Goal: Find specific page/section: Find specific page/section

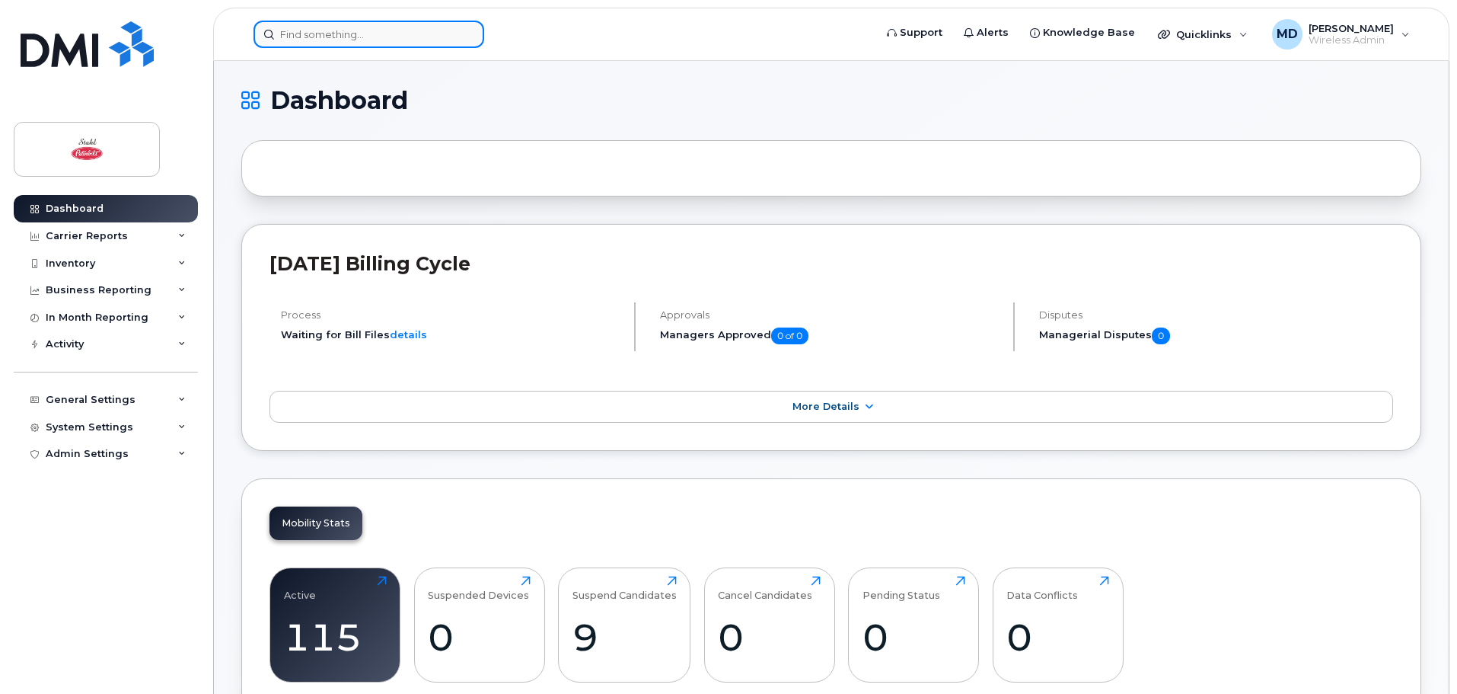
click at [346, 39] on input at bounding box center [369, 34] width 231 height 27
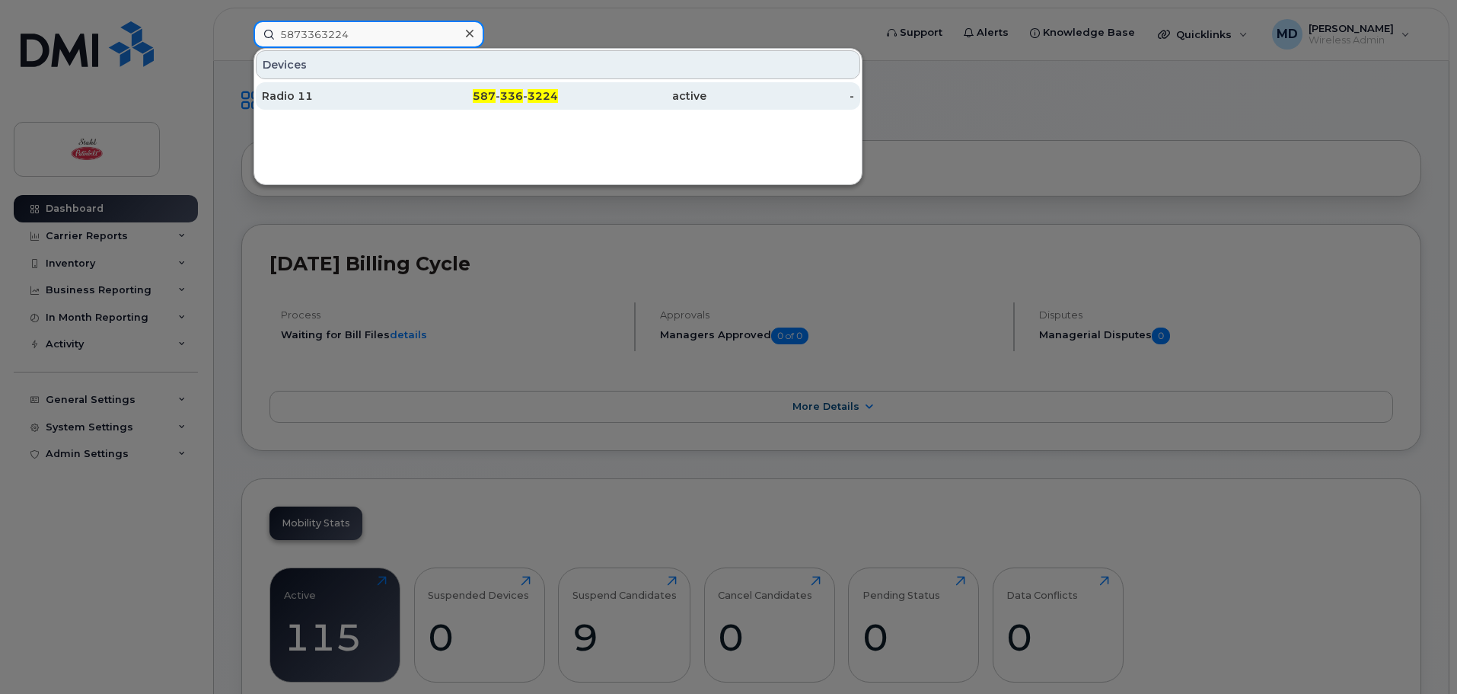
type input "5873363224"
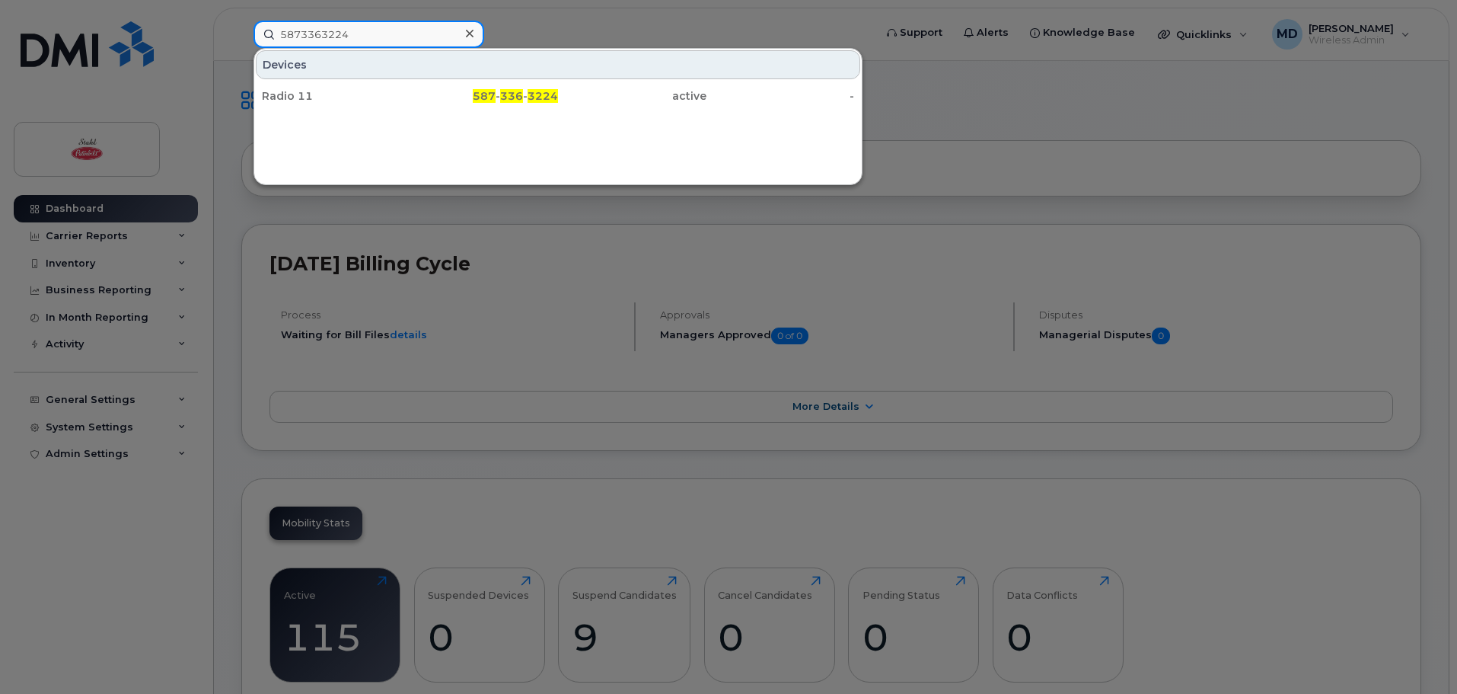
click at [365, 37] on input "5873363224" at bounding box center [369, 34] width 231 height 27
drag, startPoint x: 470, startPoint y: 30, endPoint x: 455, endPoint y: 30, distance: 14.5
click at [471, 30] on icon at bounding box center [470, 33] width 8 height 12
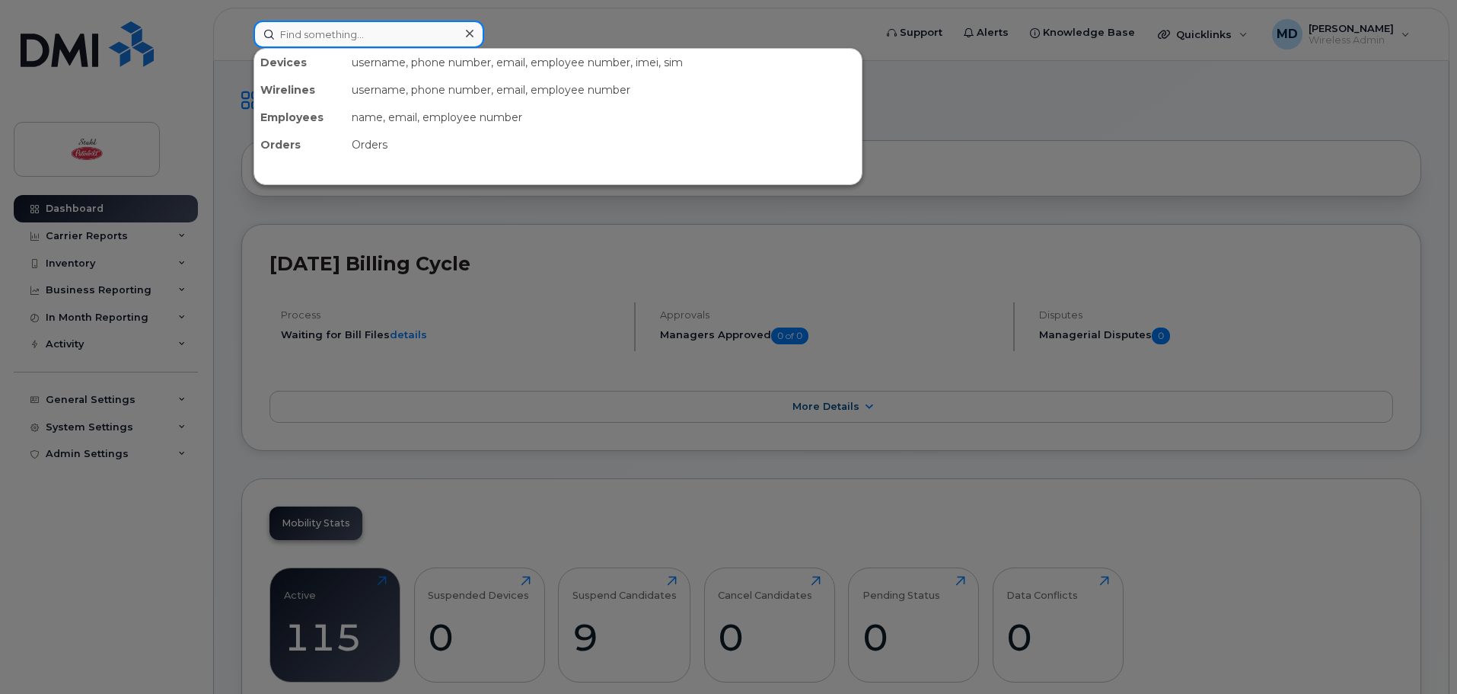
click at [412, 37] on input at bounding box center [369, 34] width 231 height 27
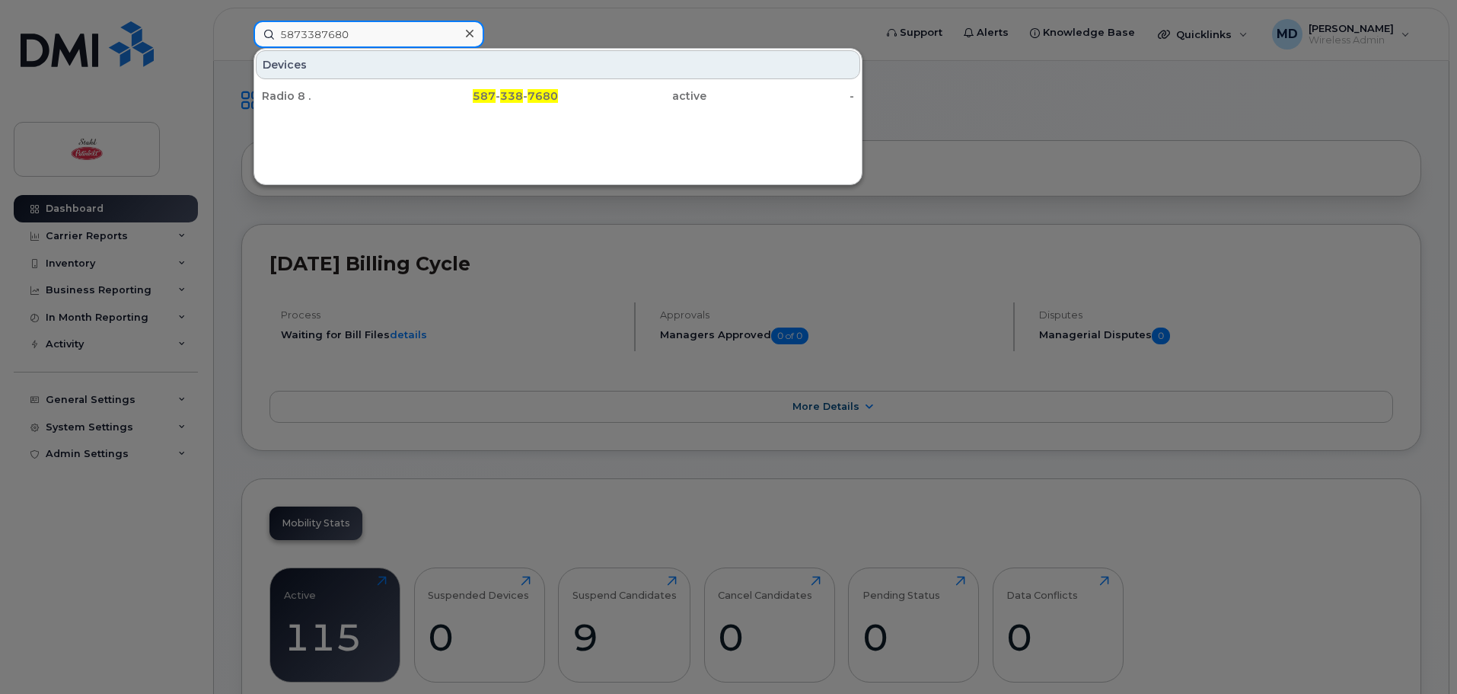
click at [349, 35] on input "5873387680" at bounding box center [369, 34] width 231 height 27
click at [388, 35] on input "5873387680" at bounding box center [369, 34] width 231 height 27
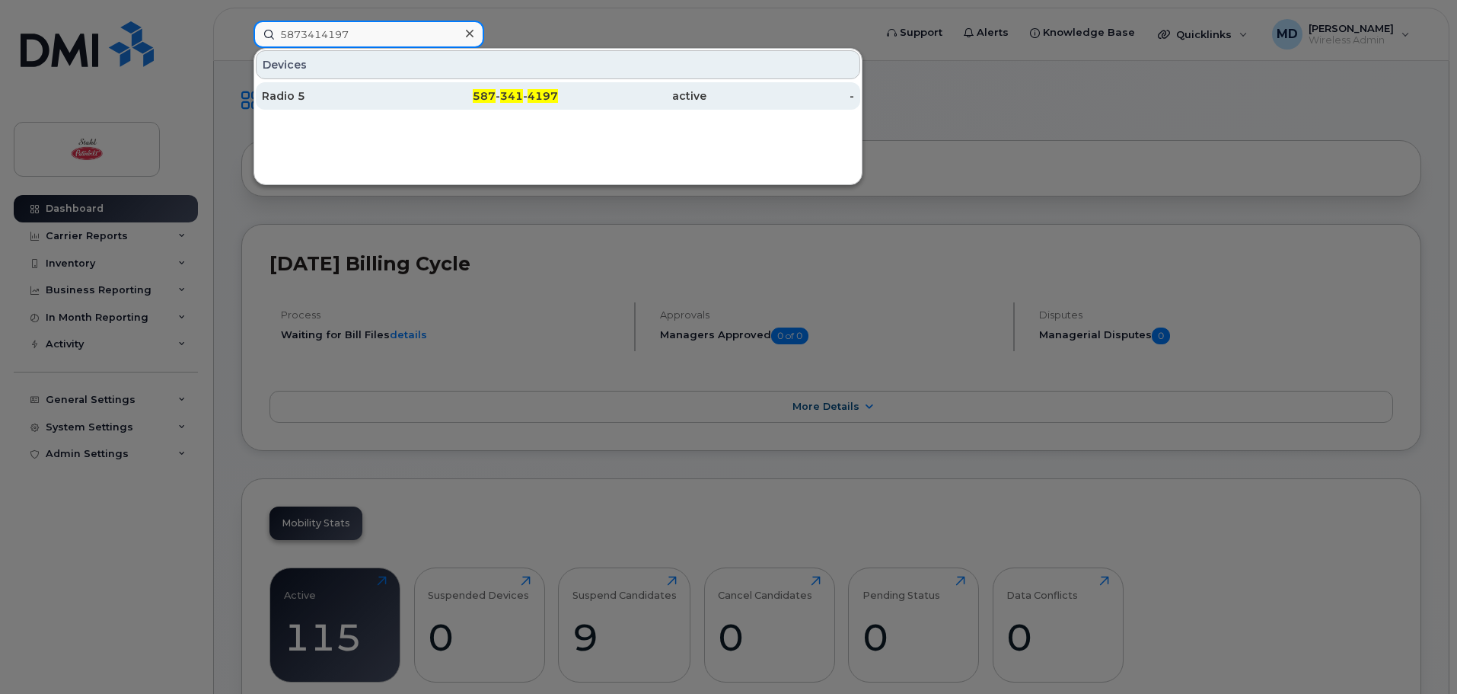
type input "5873414197"
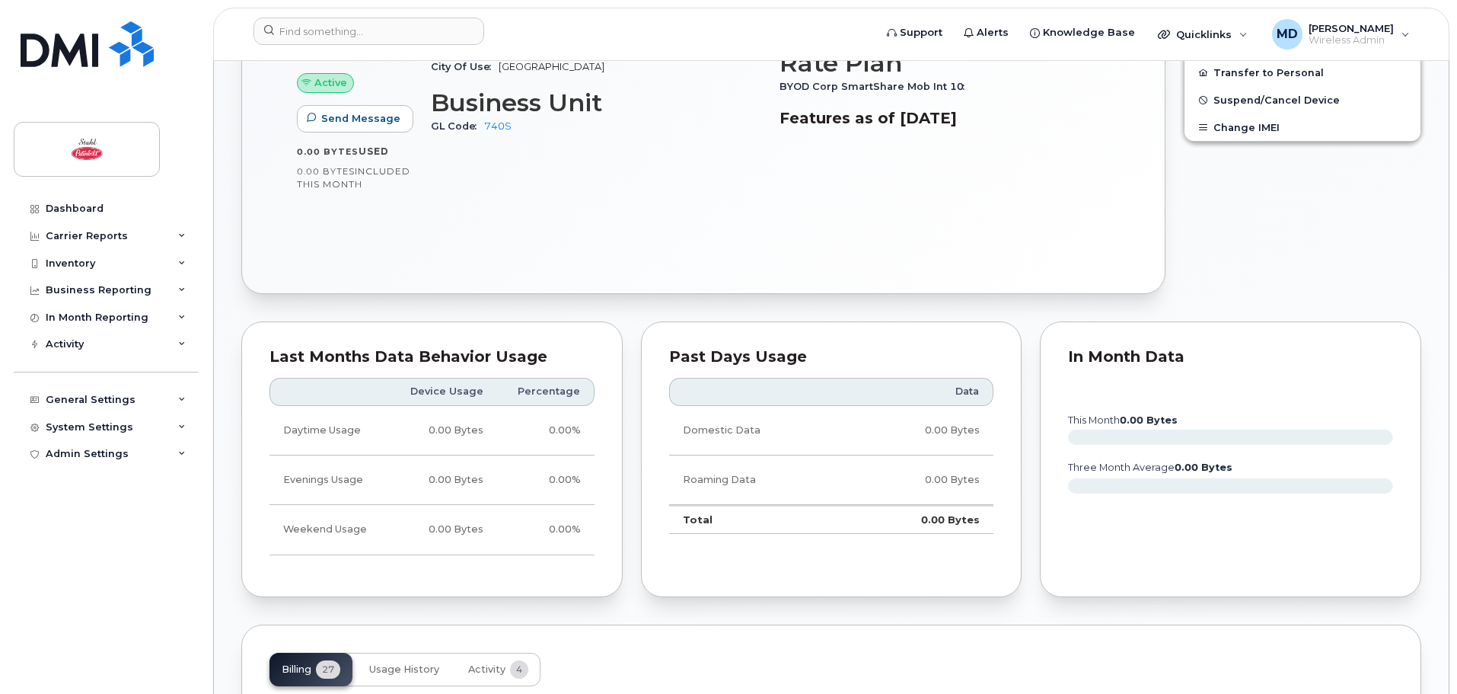
scroll to position [228, 0]
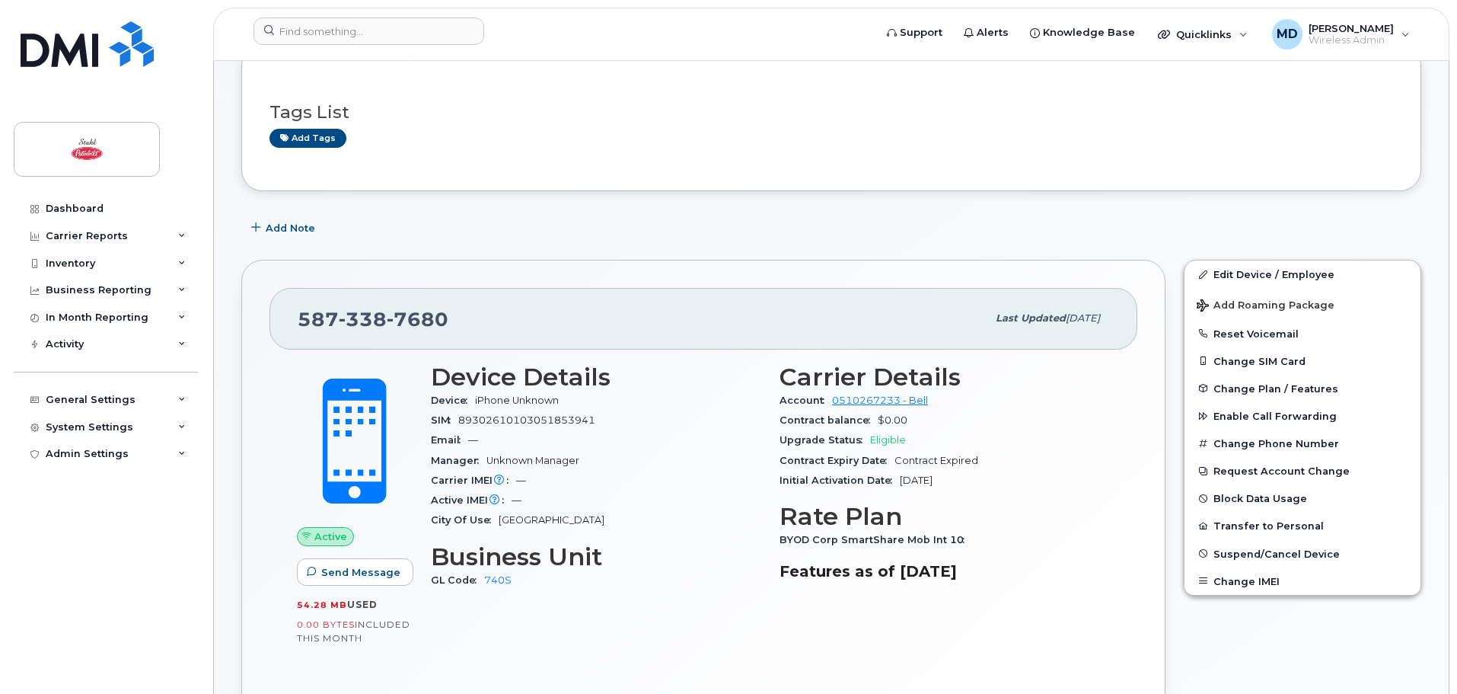
scroll to position [228, 0]
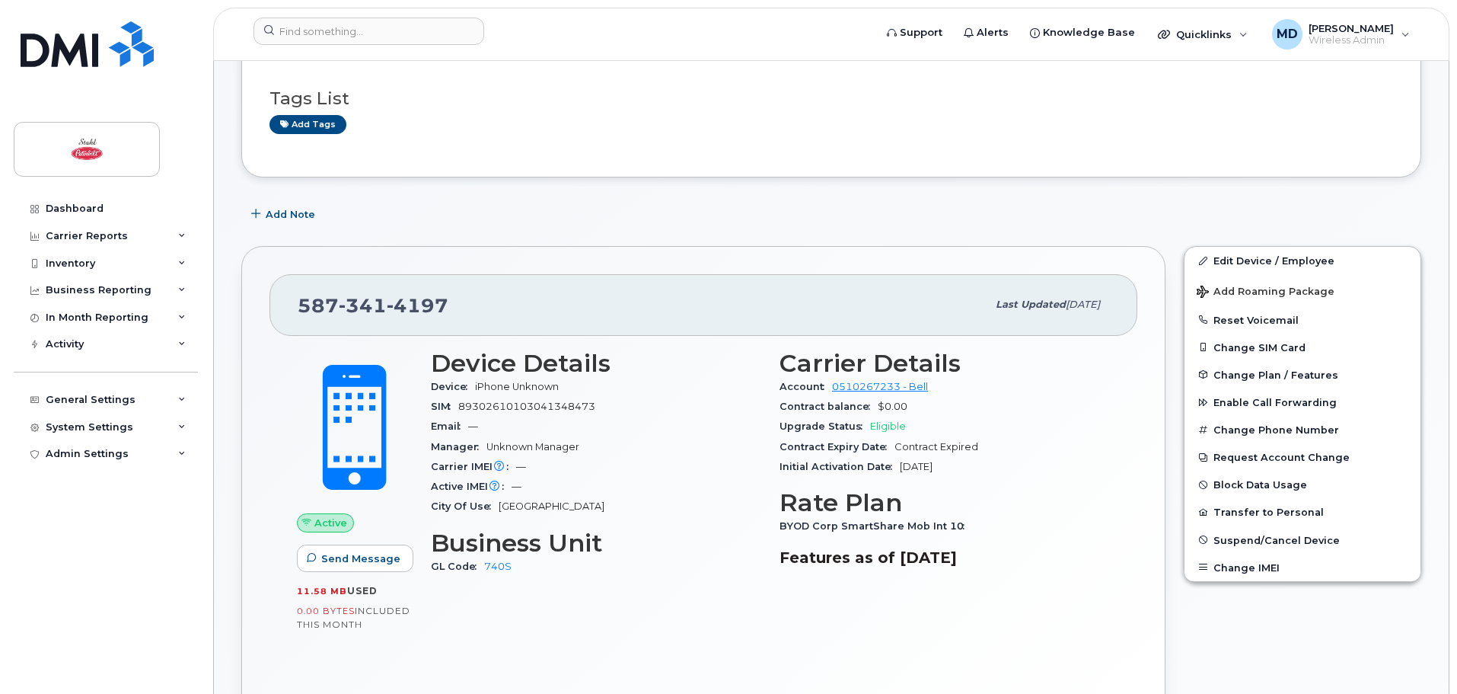
scroll to position [228, 0]
